Goal: Check status: Check status

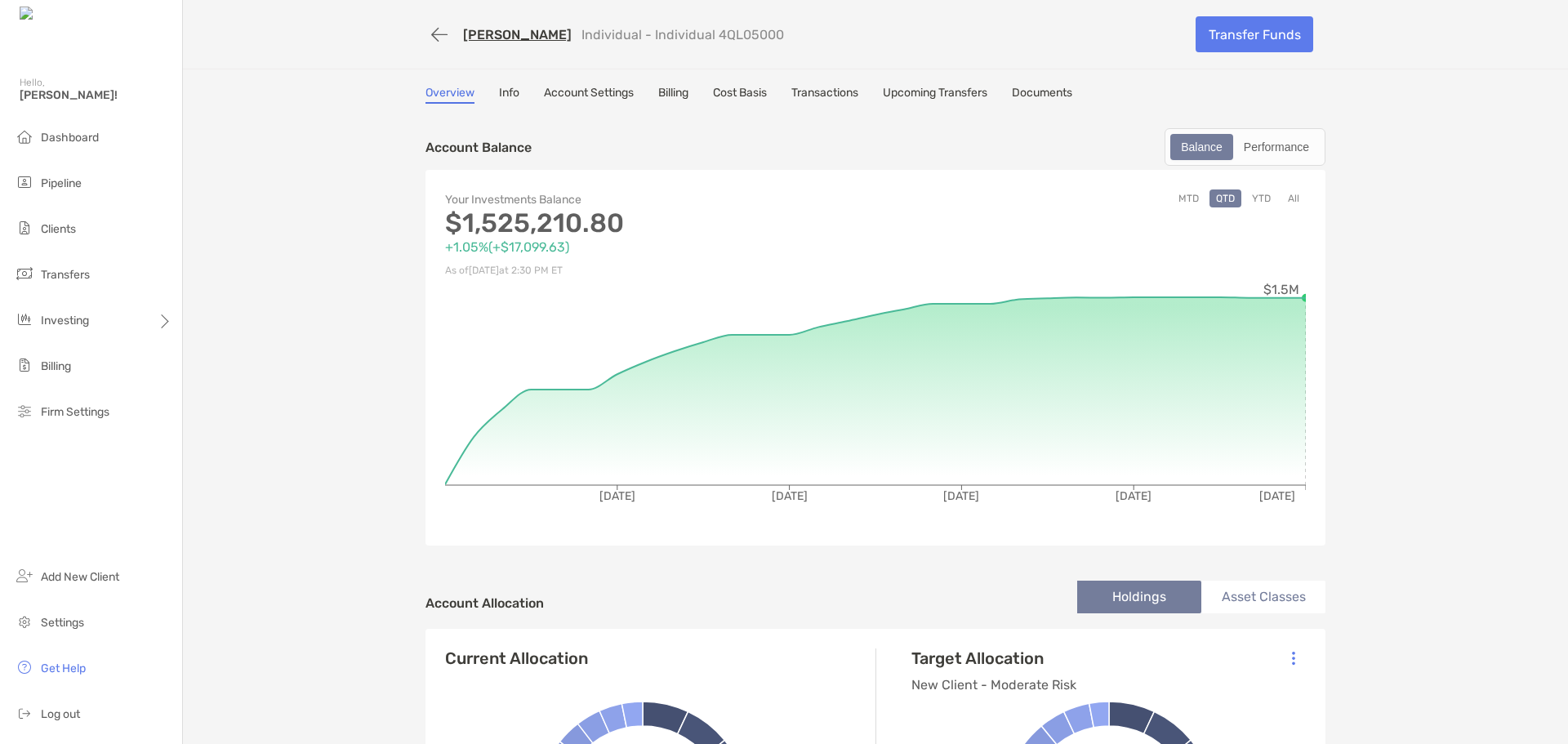
scroll to position [81, 0]
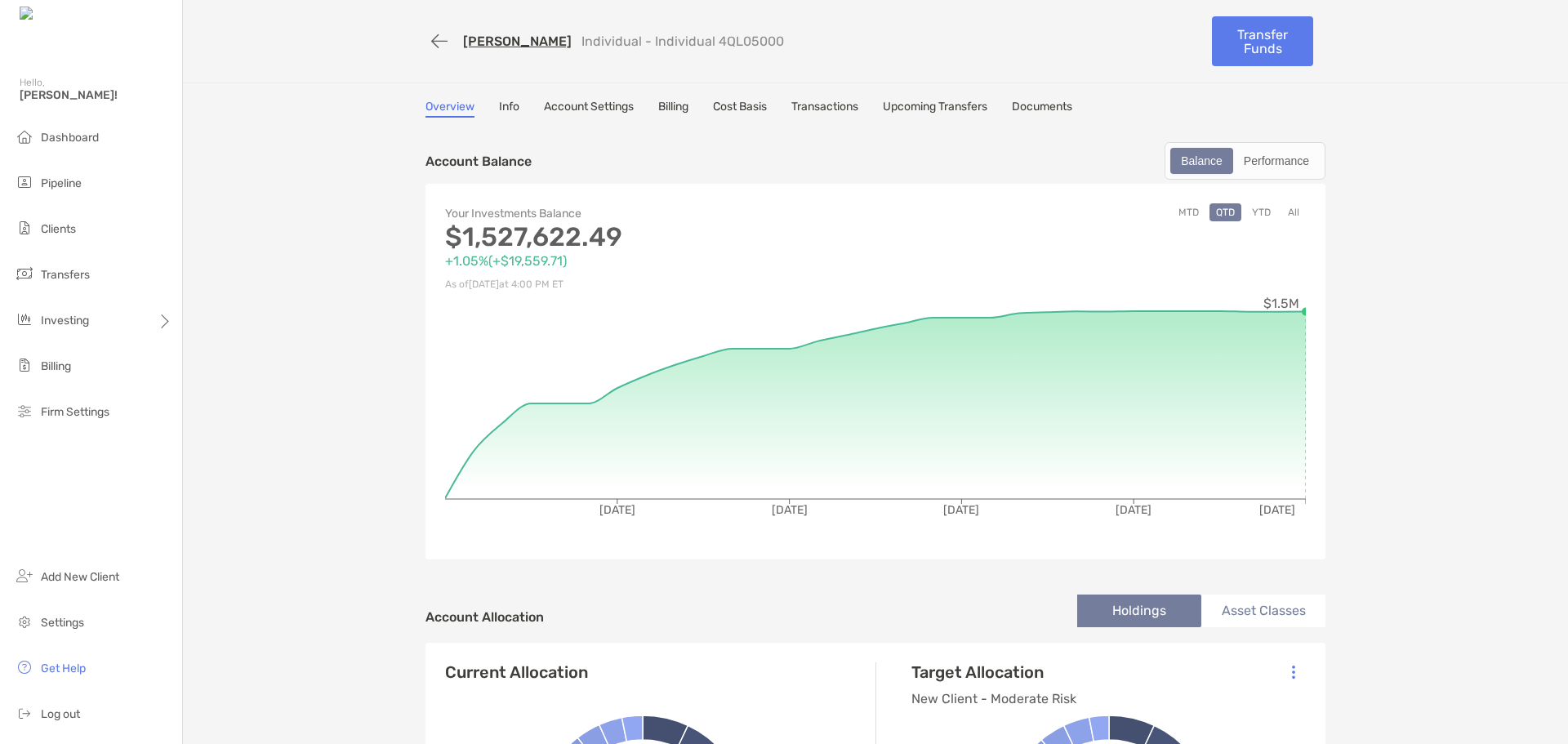
click at [500, 109] on link "Info" at bounding box center [509, 108] width 21 height 18
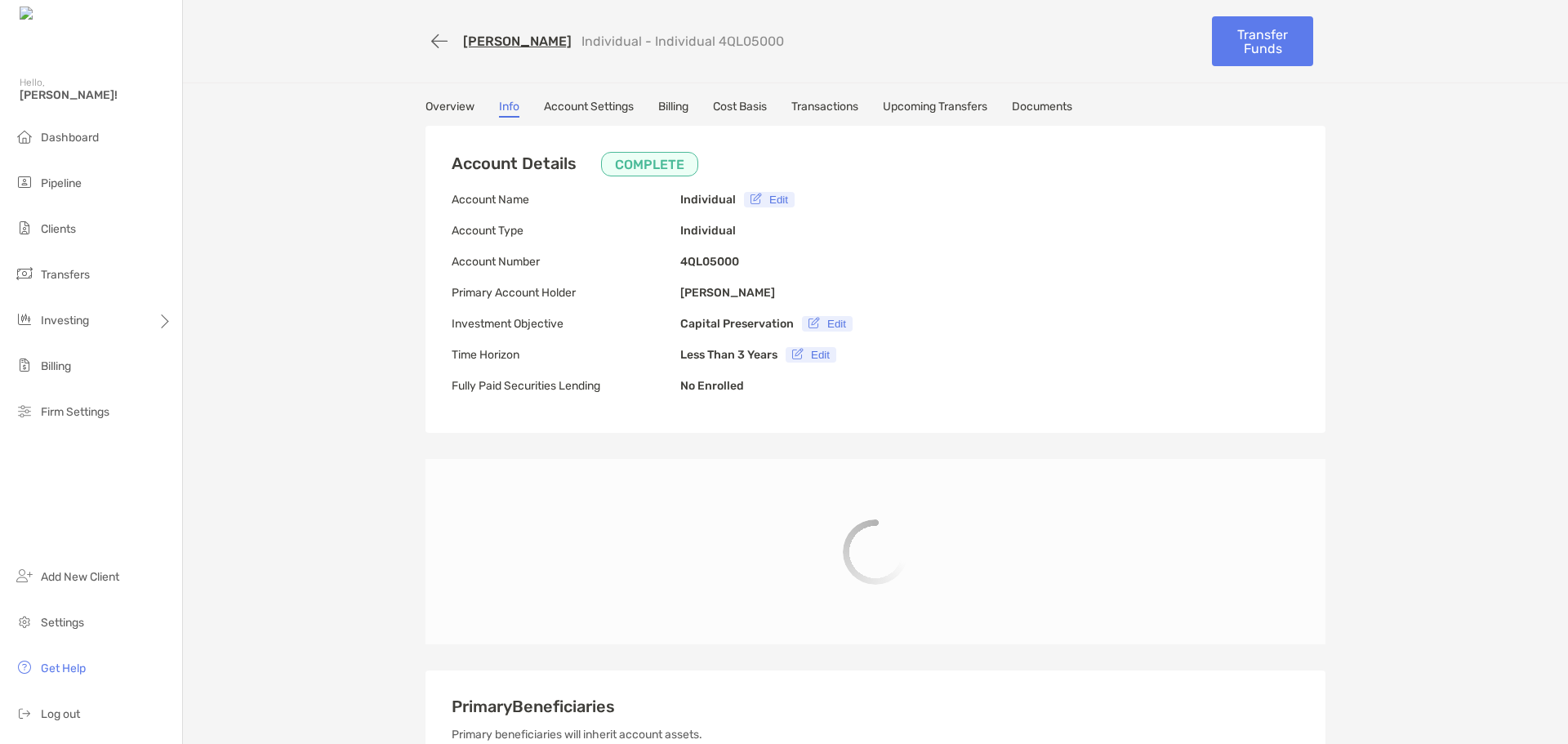
type input "**********"
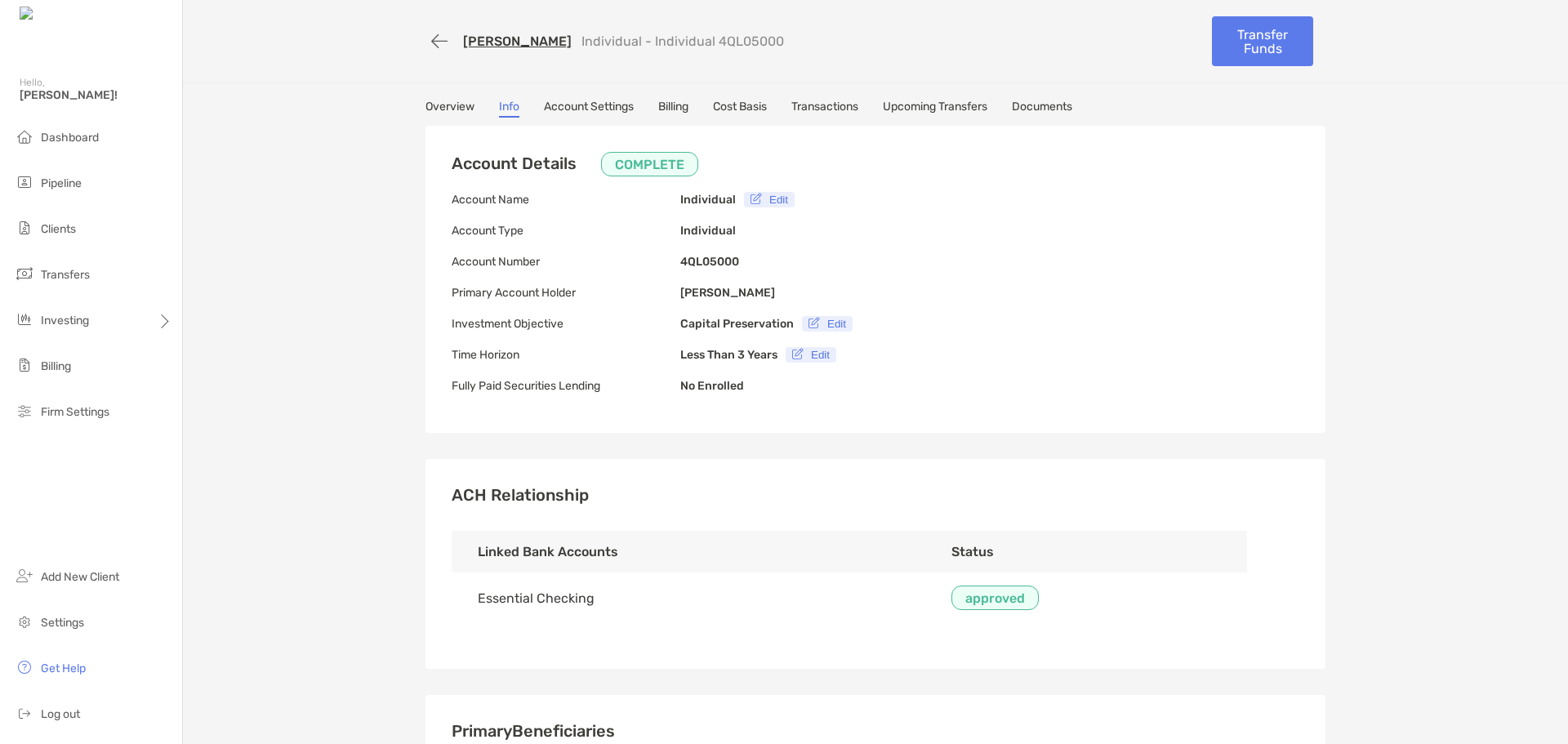
click at [749, 106] on link "Cost Basis" at bounding box center [740, 108] width 54 height 18
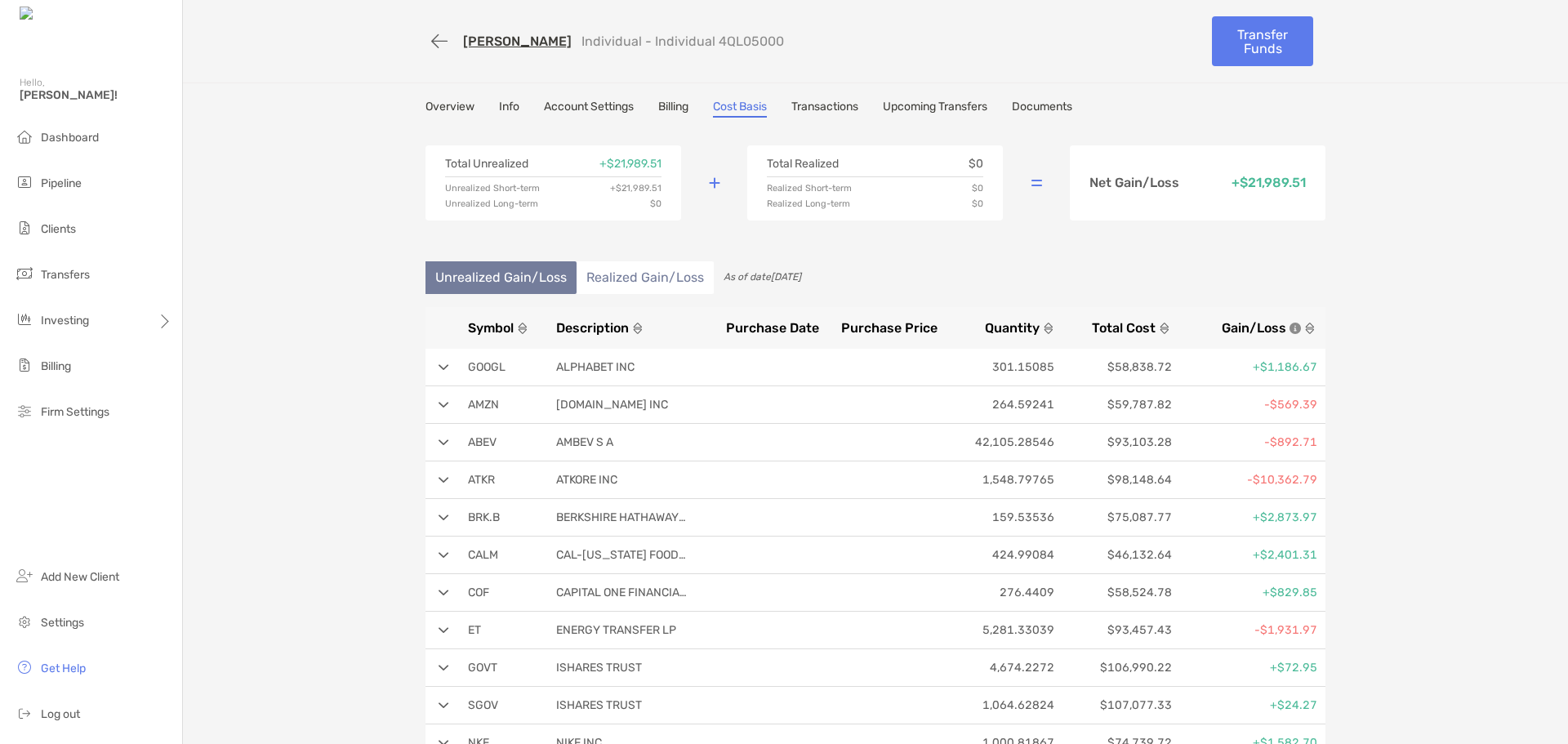
click at [643, 280] on li "Realized Gain/Loss" at bounding box center [645, 278] width 137 height 32
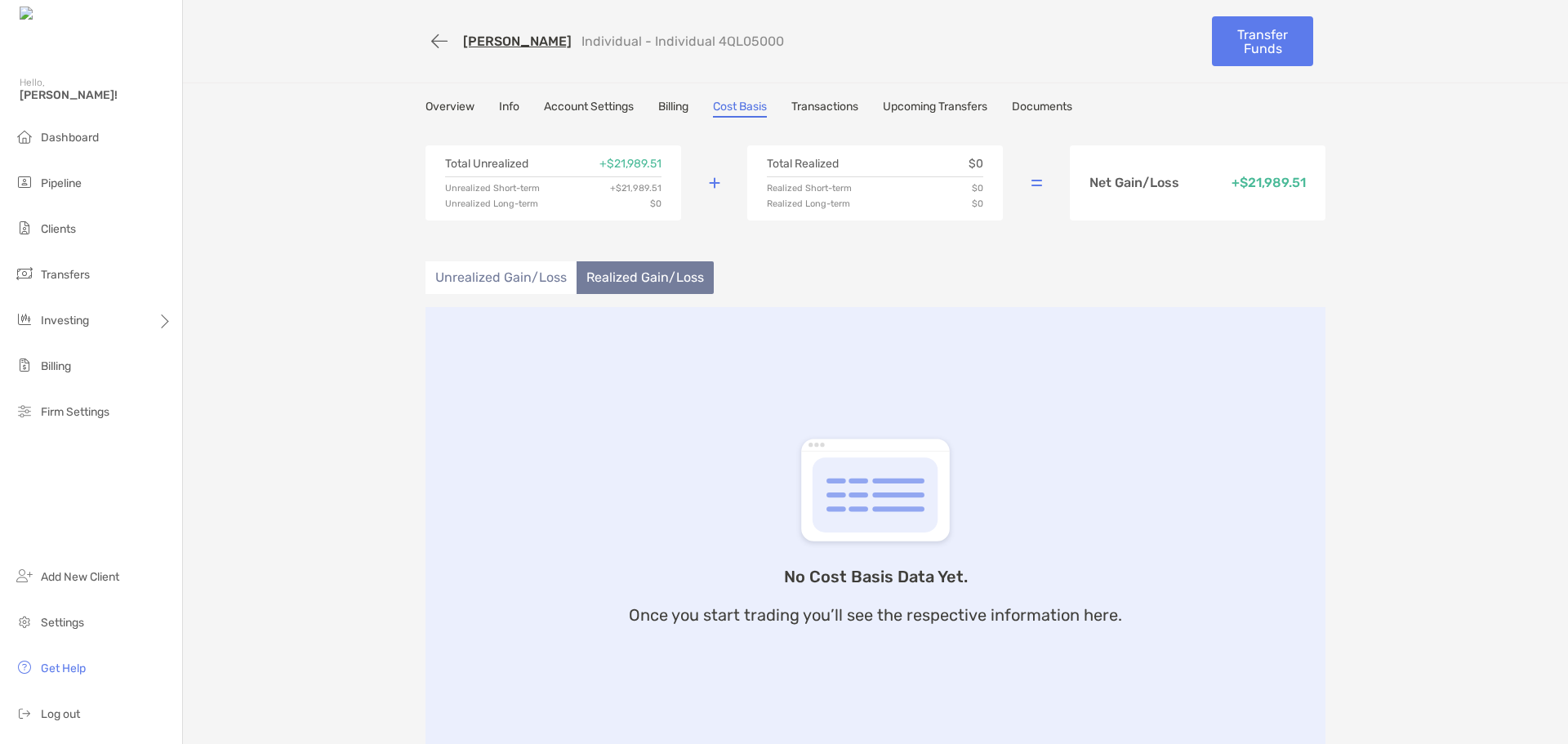
click at [488, 276] on li "Unrealized Gain/Loss" at bounding box center [500, 278] width 151 height 32
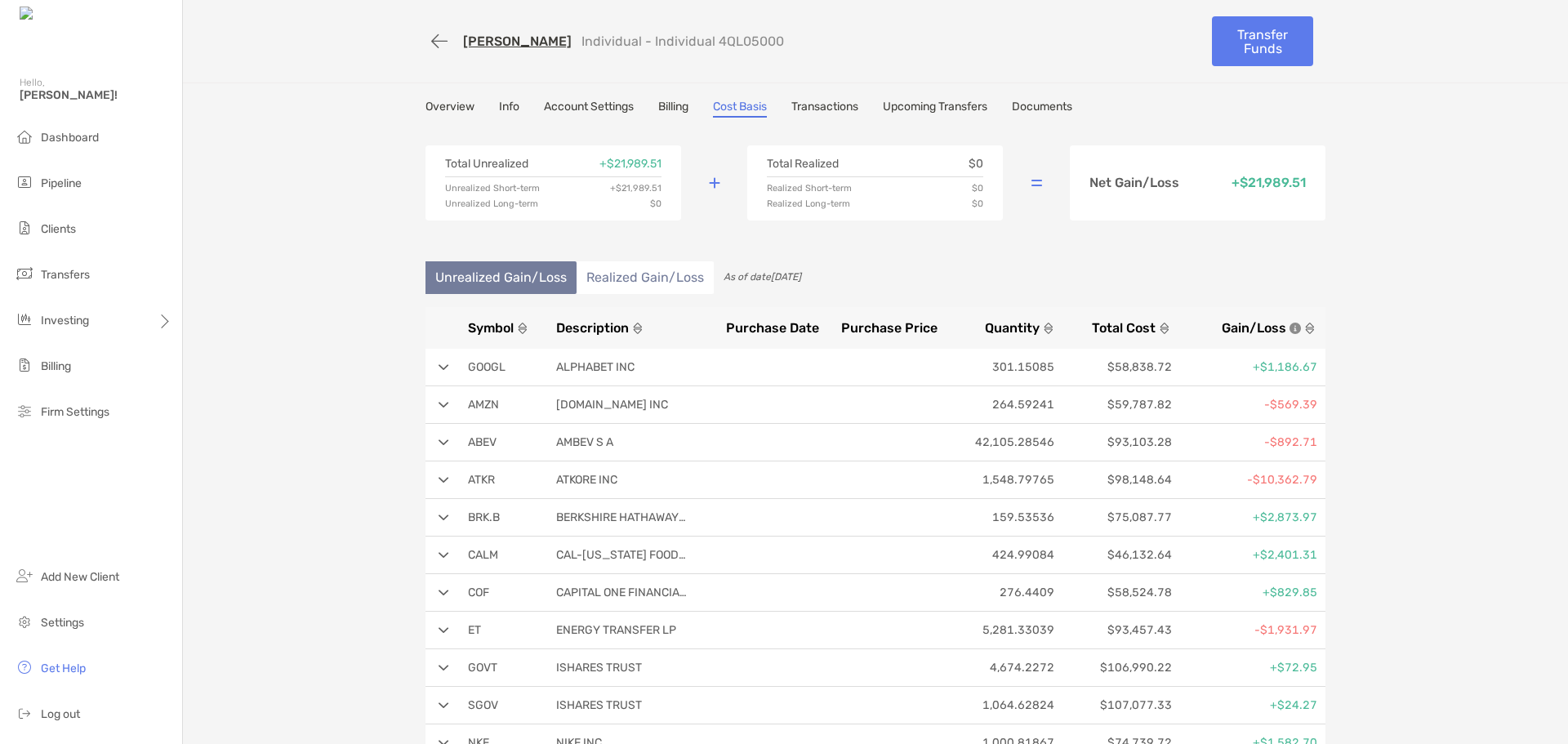
click at [449, 100] on link "Overview" at bounding box center [449, 108] width 49 height 18
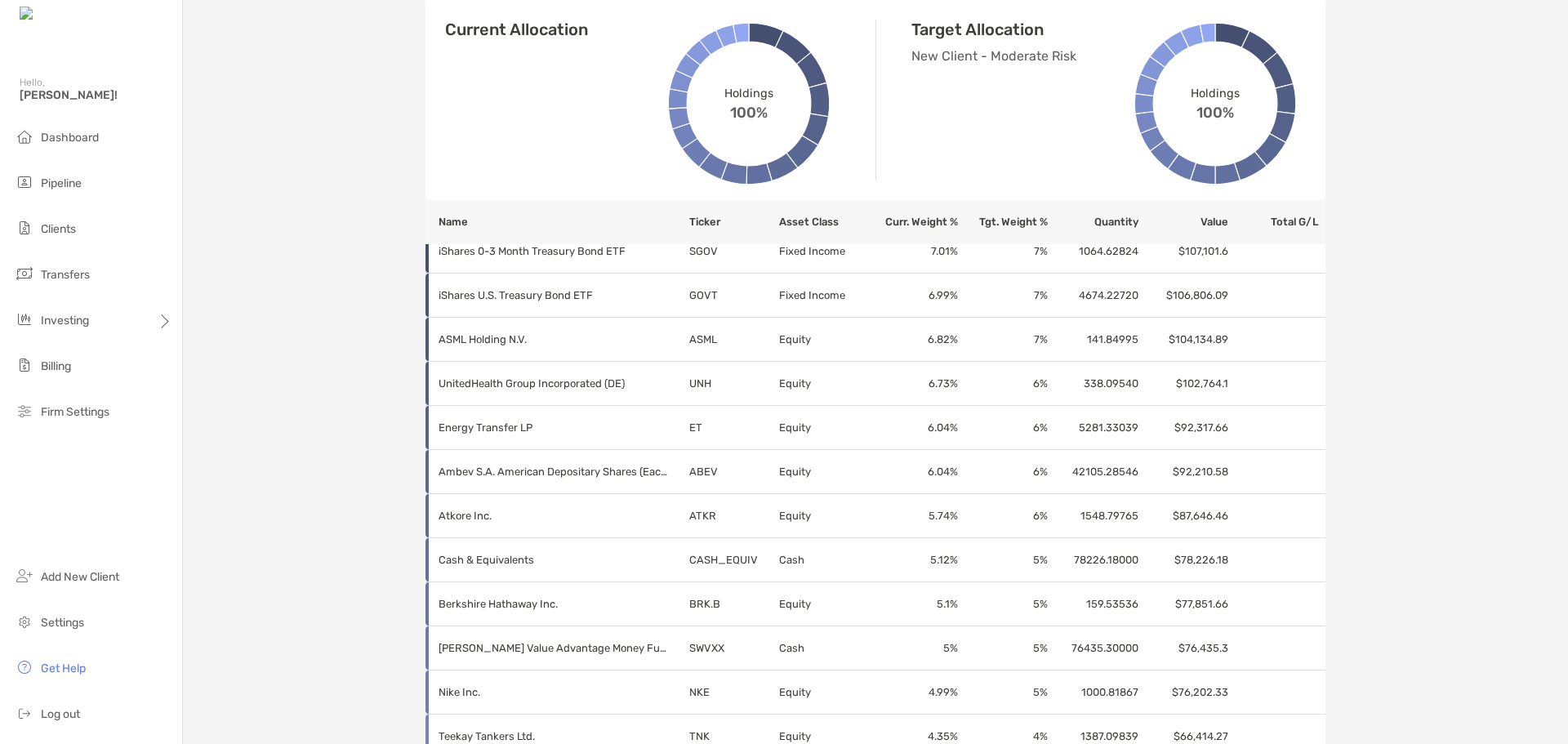
scroll to position [408, 0]
